Goal: Task Accomplishment & Management: Manage account settings

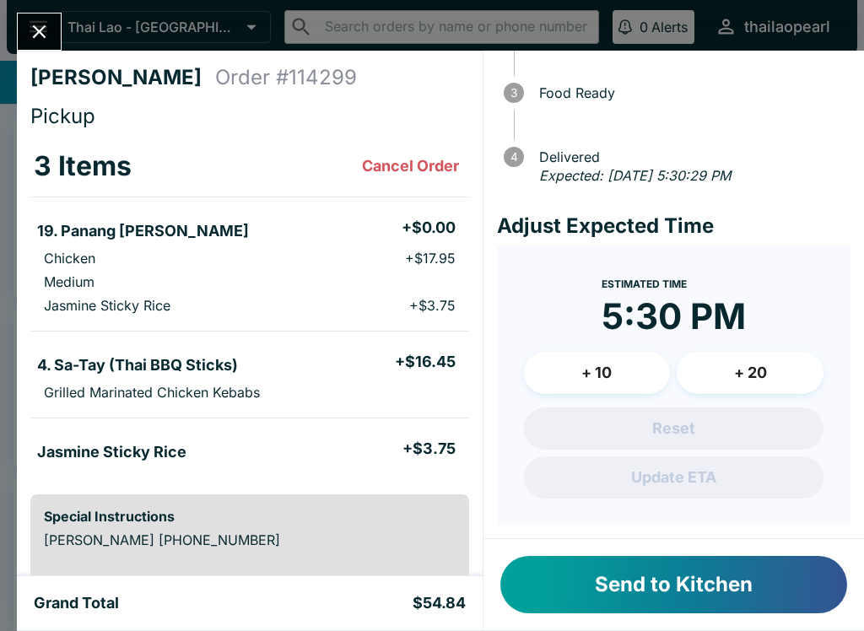
scroll to position [146, 0]
click at [589, 587] on button "Send to Kitchen" at bounding box center [674, 584] width 347 height 57
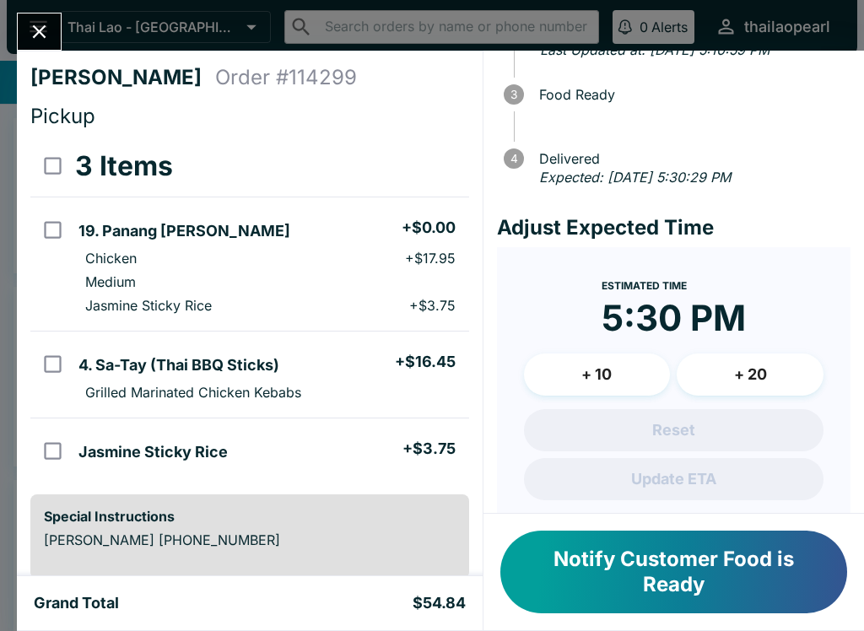
scroll to position [0, 0]
click at [56, 26] on button "Close" at bounding box center [39, 32] width 43 height 36
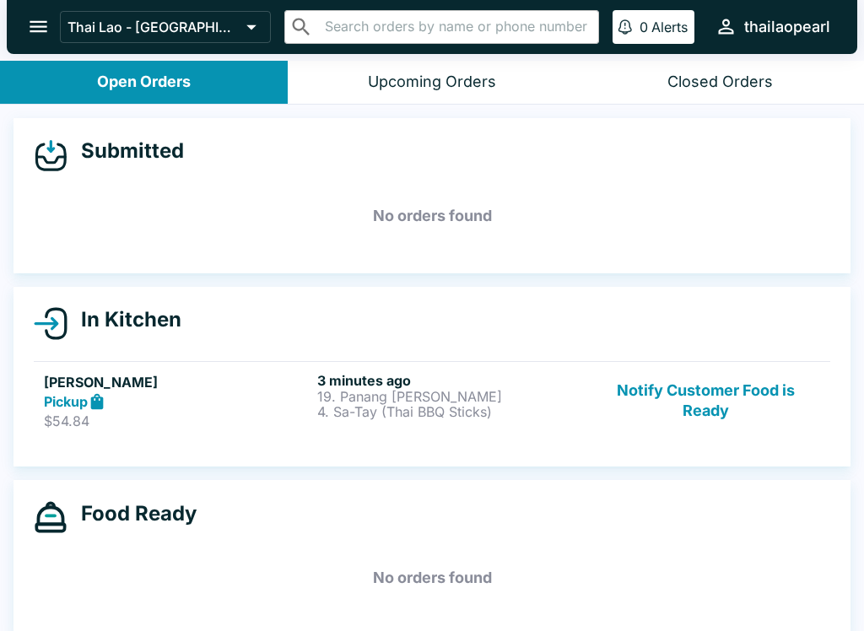
click at [116, 399] on div "Pickup" at bounding box center [177, 401] width 267 height 19
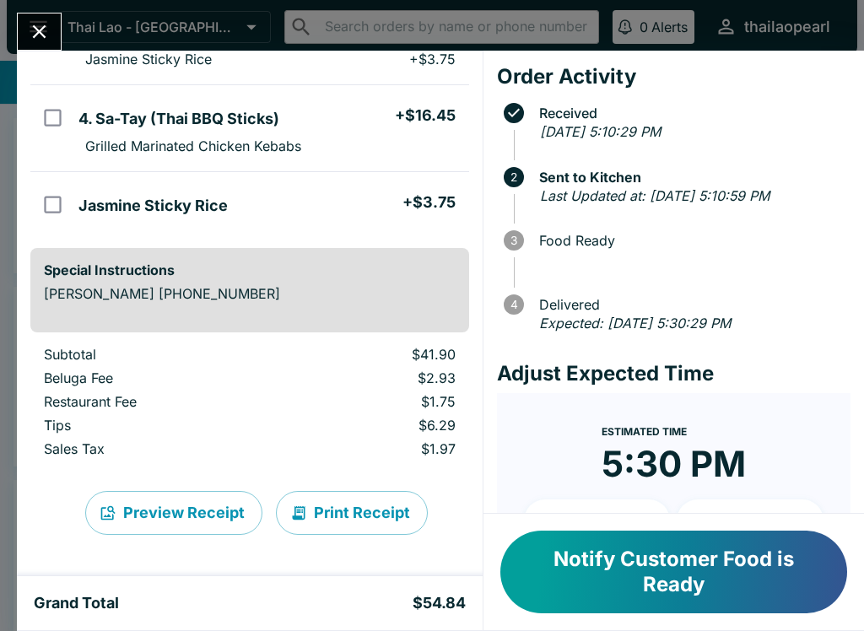
scroll to position [246, 0]
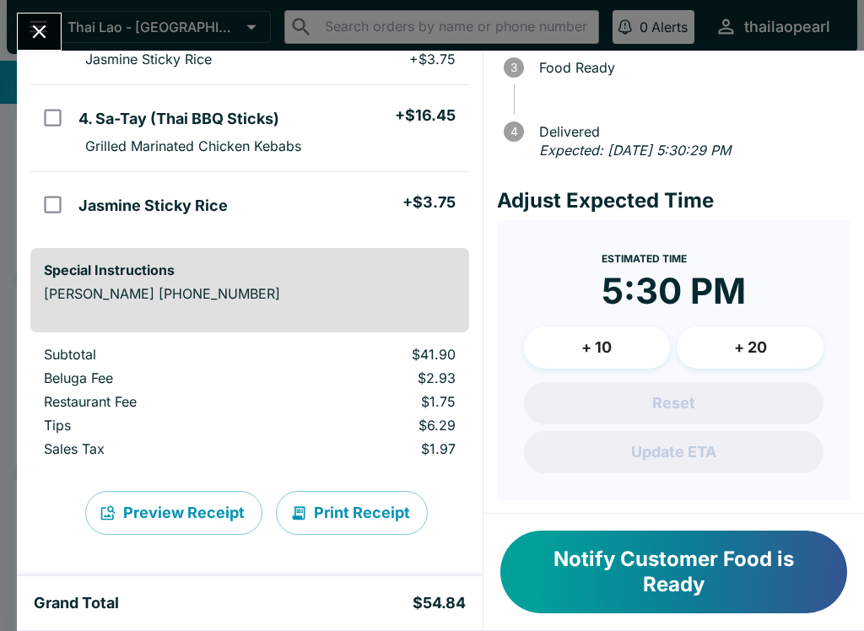
click at [615, 586] on button "Notify Customer Food is Ready" at bounding box center [674, 572] width 347 height 83
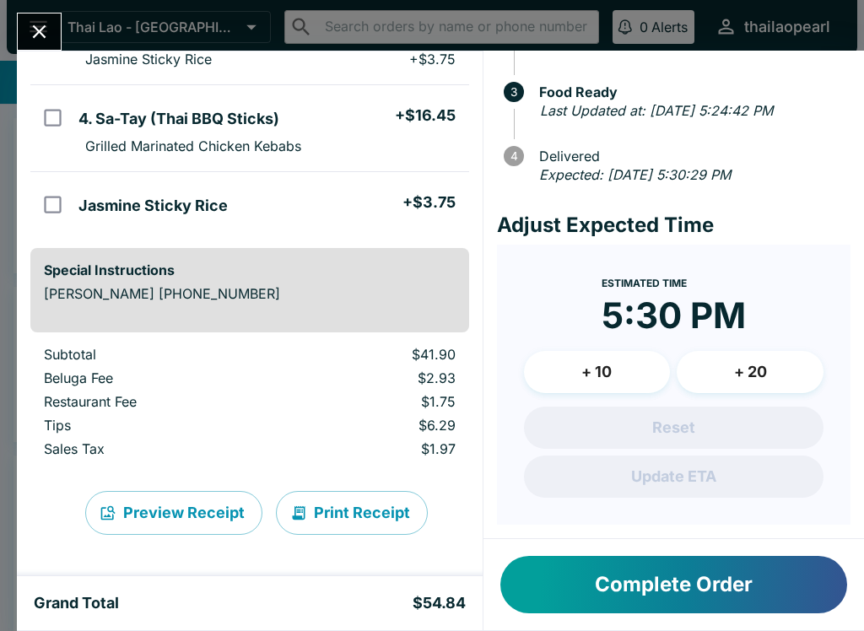
click at [42, 24] on icon "Close" at bounding box center [39, 31] width 23 height 23
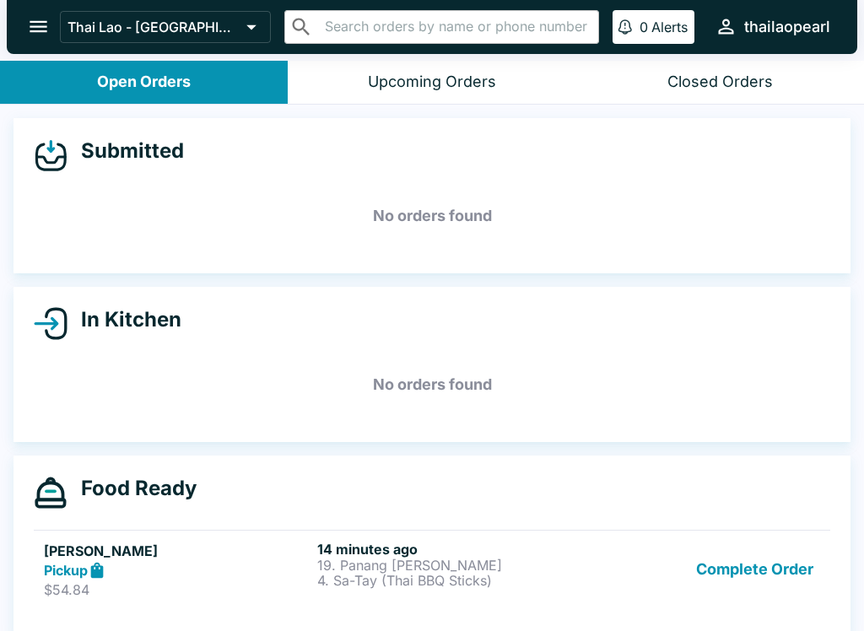
click at [116, 506] on div "Food Ready" at bounding box center [432, 493] width 797 height 34
click at [141, 577] on div "Pickup" at bounding box center [177, 570] width 267 height 19
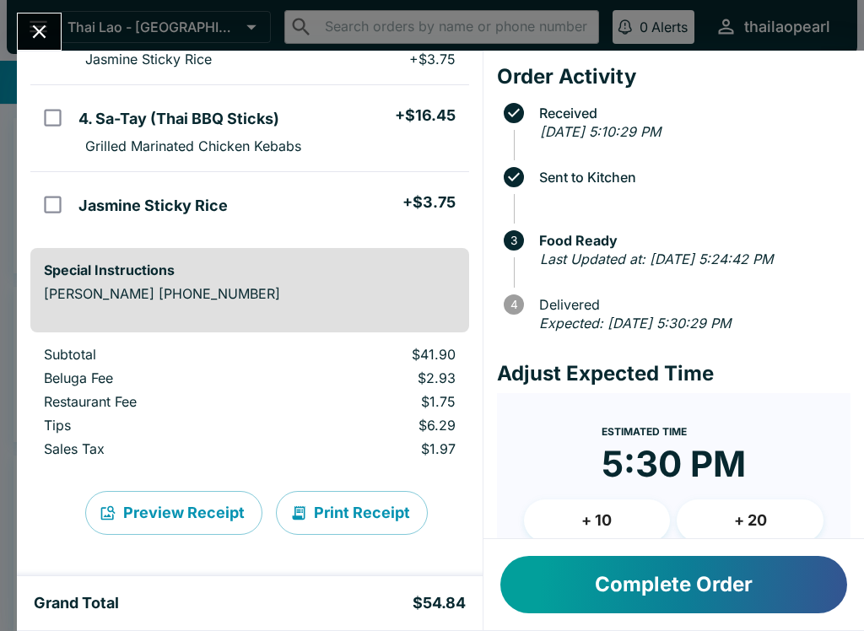
click at [22, 19] on button "Close" at bounding box center [39, 32] width 43 height 36
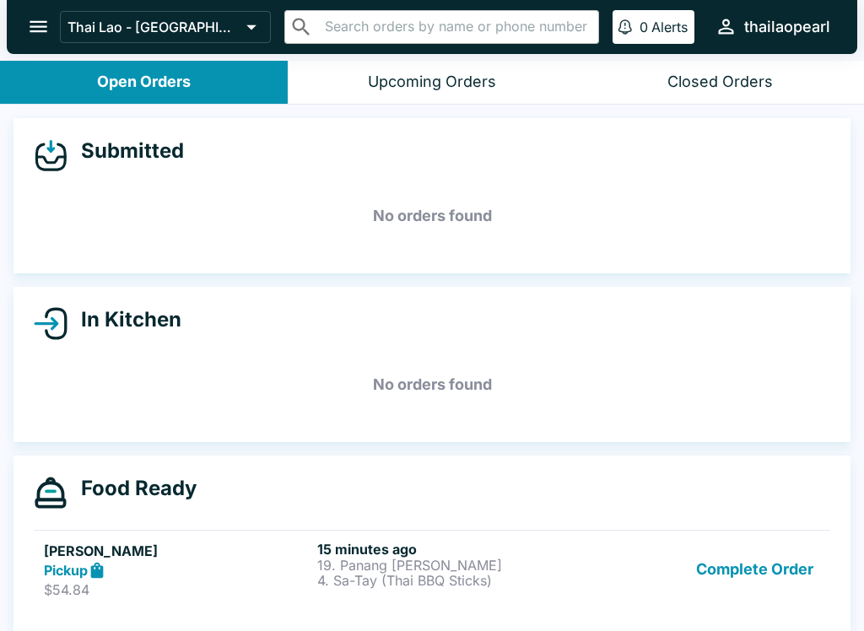
click at [86, 552] on h5 "[PERSON_NAME]" at bounding box center [177, 551] width 267 height 20
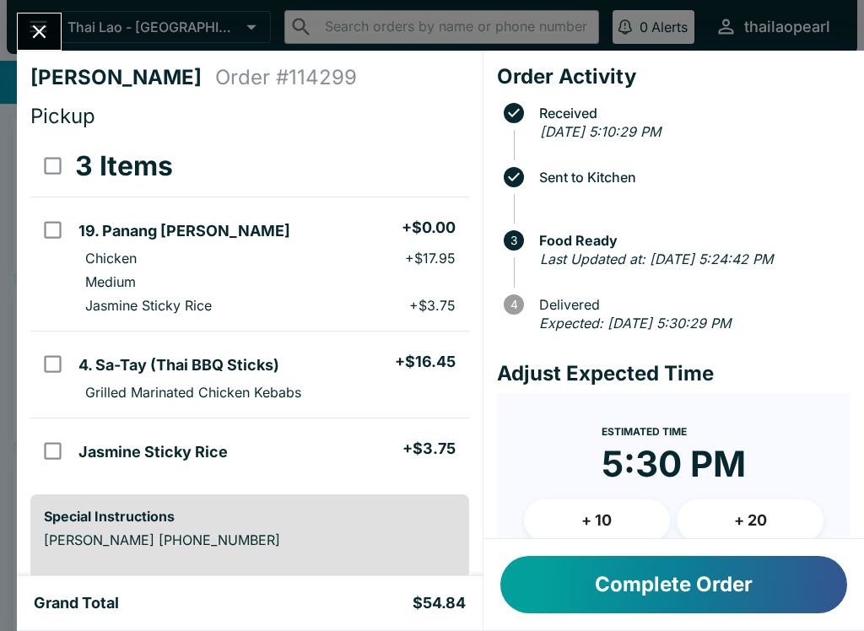
scroll to position [-1, 0]
click at [47, 23] on icon "Close" at bounding box center [39, 31] width 23 height 23
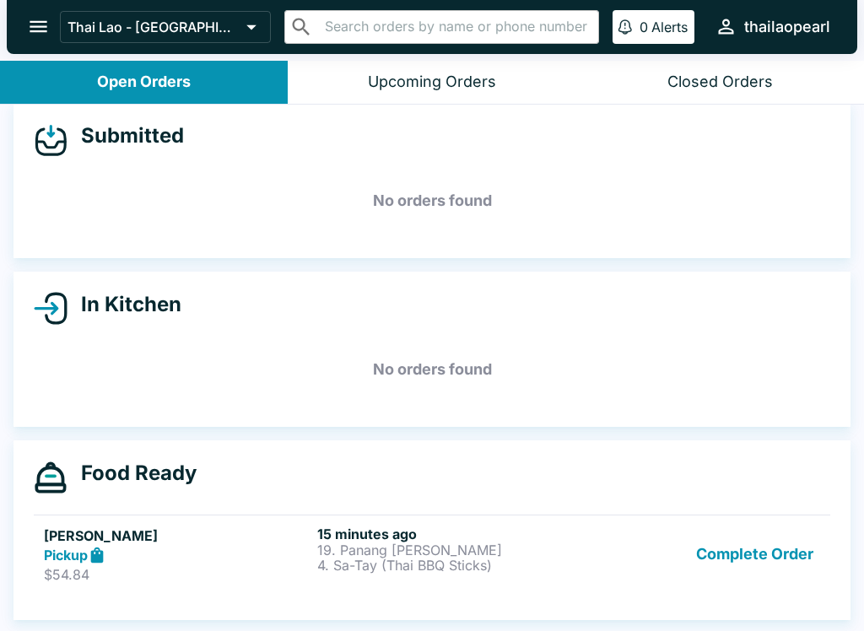
scroll to position [15, 0]
click at [111, 531] on h5 "[PERSON_NAME]" at bounding box center [177, 536] width 267 height 20
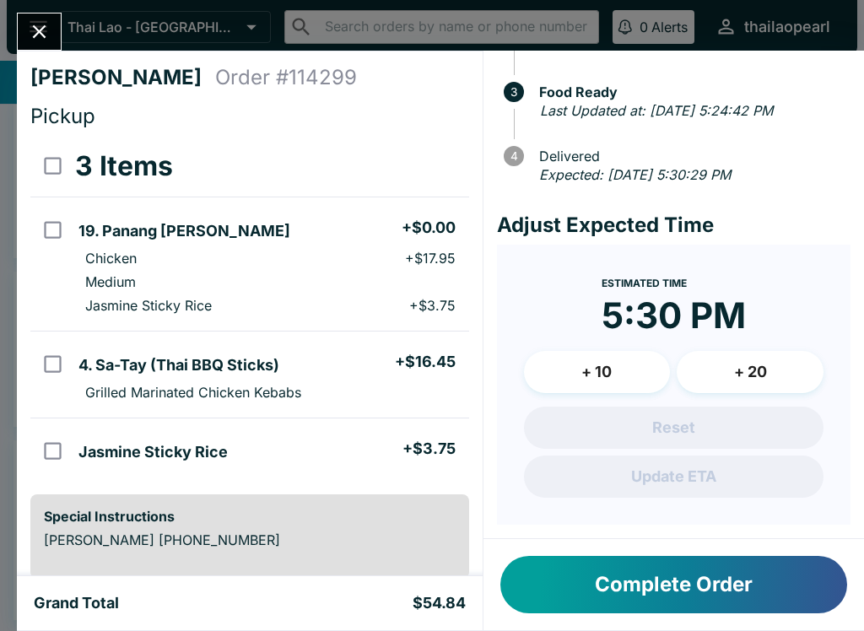
scroll to position [167, 0]
click at [39, 38] on icon "Close" at bounding box center [39, 31] width 23 height 23
